Goal: Transaction & Acquisition: Purchase product/service

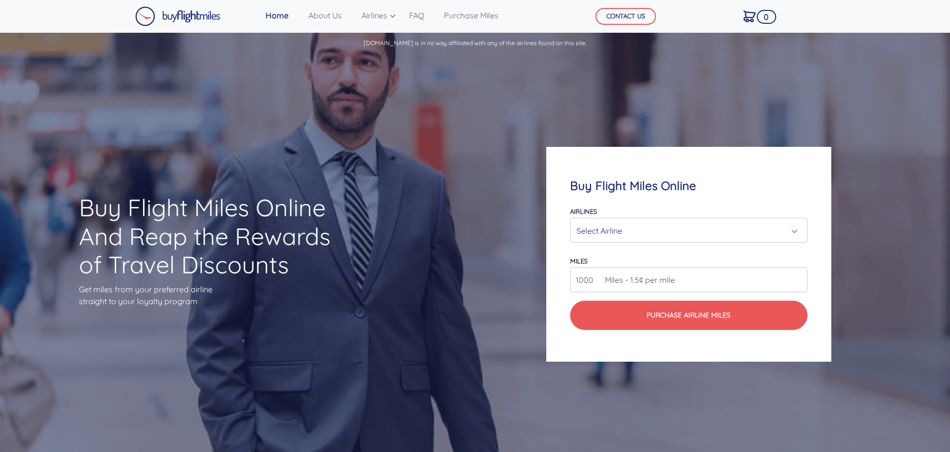
click at [783, 230] on div "Select Airline" at bounding box center [686, 230] width 218 height 19
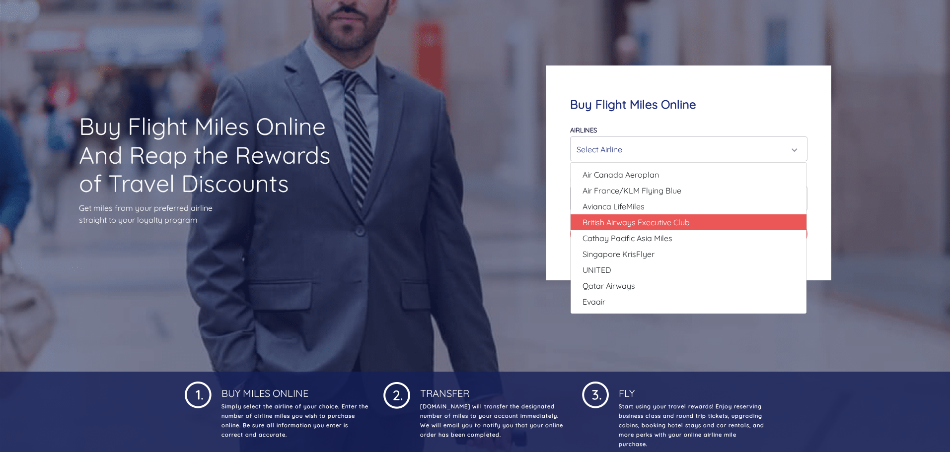
scroll to position [99, 0]
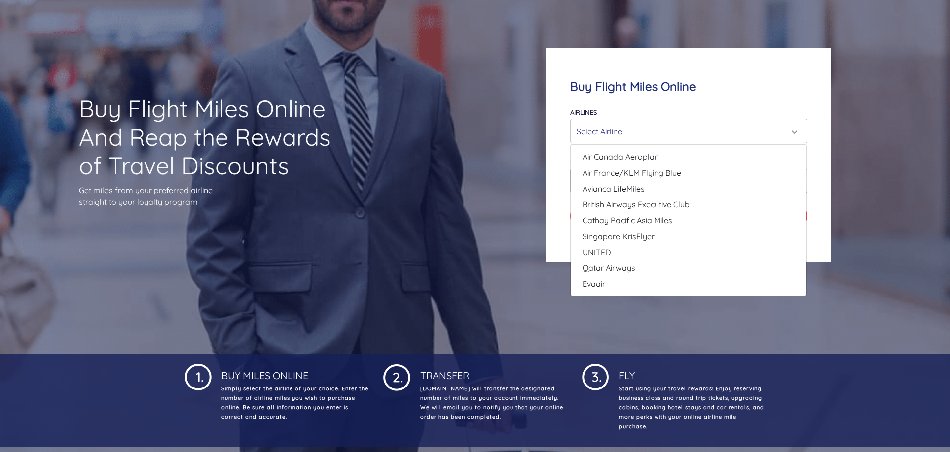
click at [654, 132] on div "Select Airline" at bounding box center [686, 131] width 218 height 19
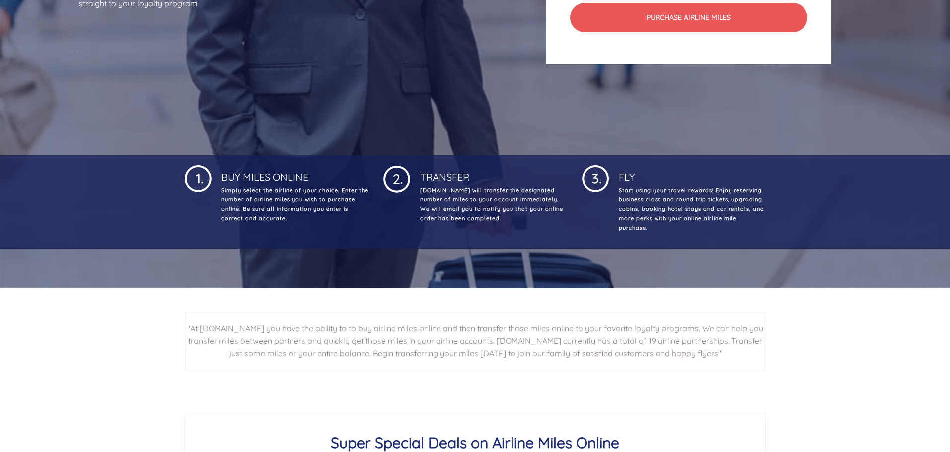
scroll to position [0, 0]
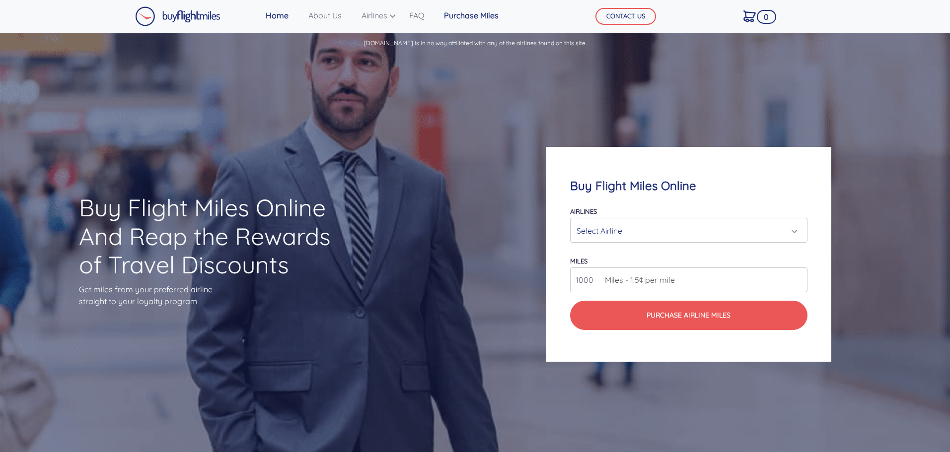
click at [485, 15] on link "Purchase Miles" at bounding box center [471, 15] width 63 height 20
click at [775, 234] on div "Select Airline" at bounding box center [686, 230] width 218 height 19
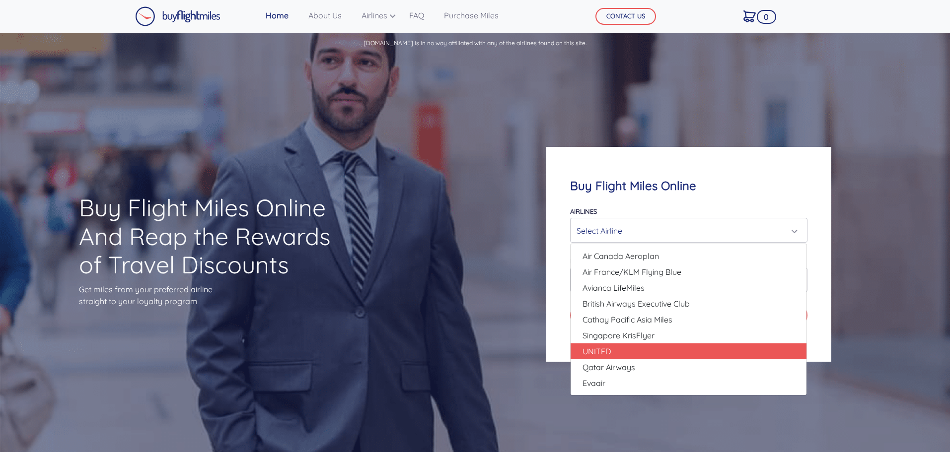
click at [641, 355] on link "UNITED" at bounding box center [689, 352] width 236 height 16
select select "UNITED"
type input "80000"
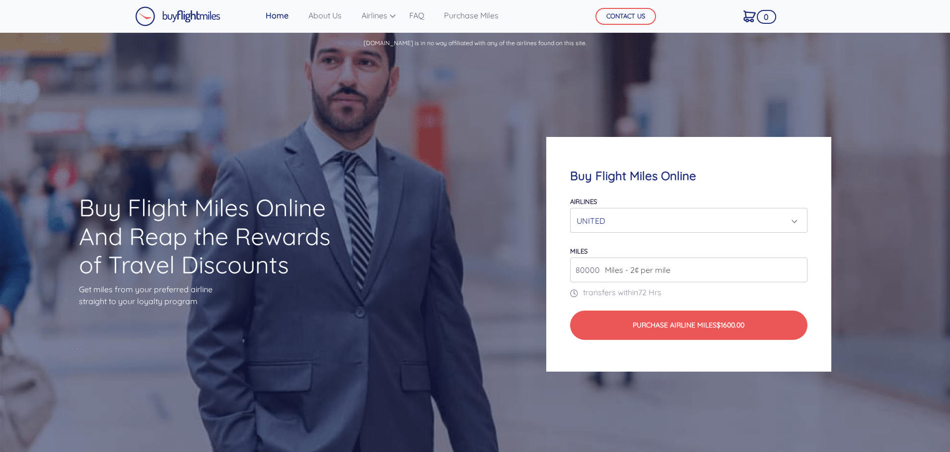
click at [198, 24] on img at bounding box center [177, 16] width 85 height 20
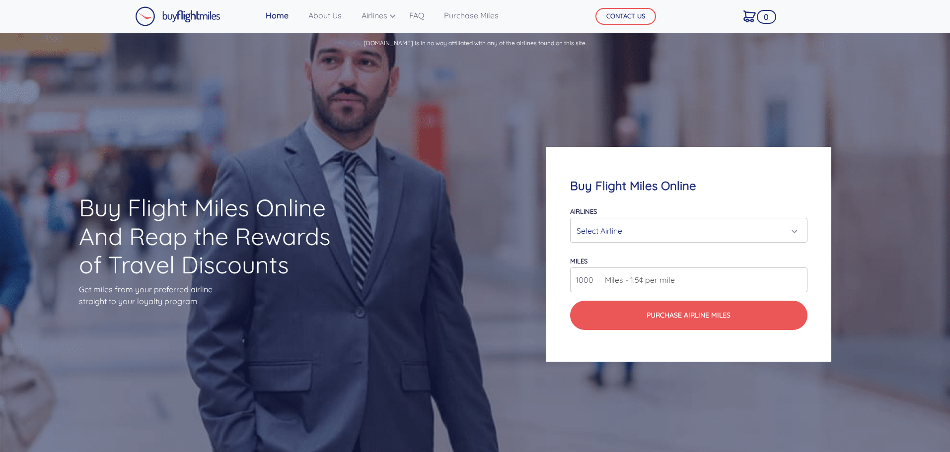
click at [195, 19] on img at bounding box center [177, 16] width 85 height 20
